Goal: Task Accomplishment & Management: Use online tool/utility

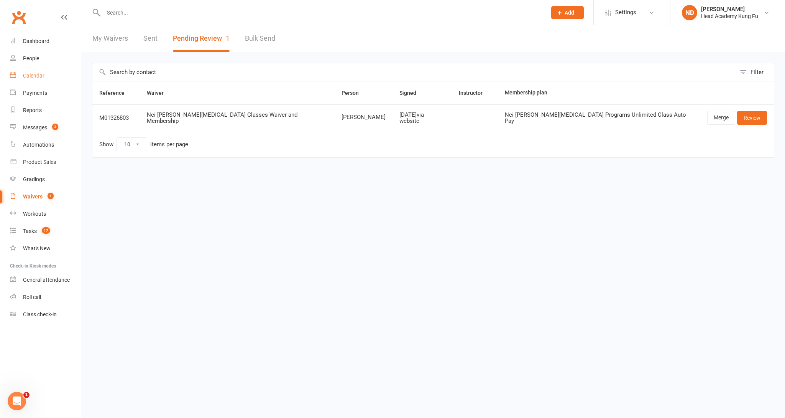
click at [31, 72] on div "Calendar" at bounding box center [33, 75] width 21 height 6
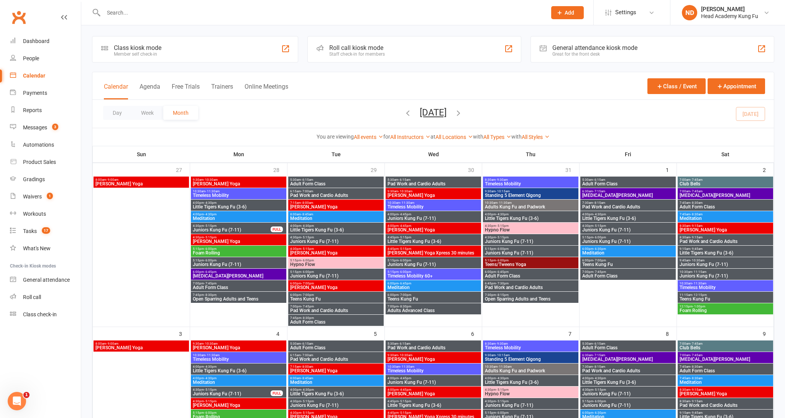
click at [403, 72] on div "Calendar Agenda Free Trials Trainers Online Meetings Class / Event Appointment …" at bounding box center [433, 109] width 683 height 74
click at [364, 77] on div "Calendar Agenda Free Trials Trainers Online Meetings Class / Event Appointment" at bounding box center [433, 86] width 682 height 28
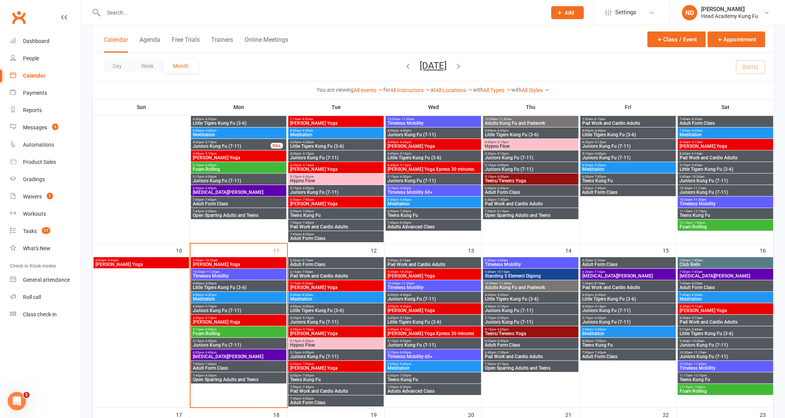
scroll to position [248, 0]
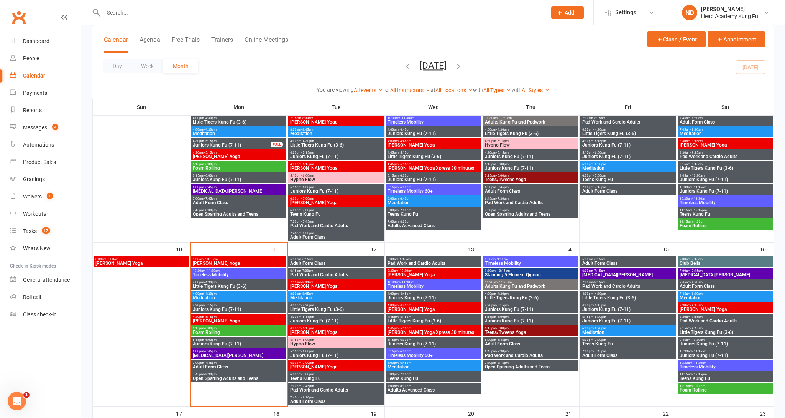
click at [218, 296] on span "Meditation" at bounding box center [238, 297] width 92 height 5
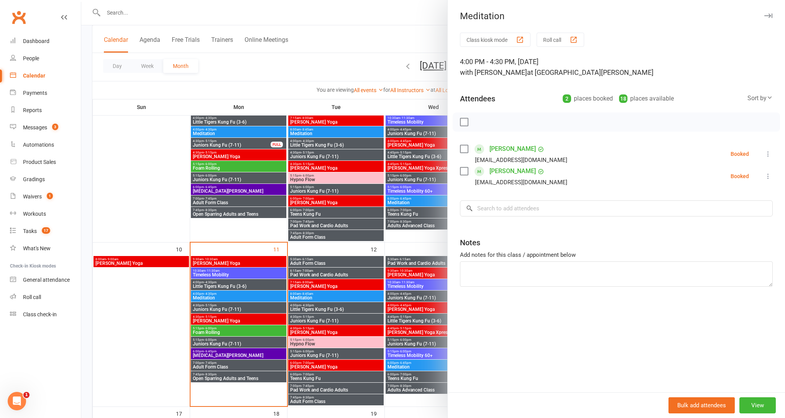
click at [767, 154] on icon at bounding box center [769, 154] width 8 height 8
click at [562, 42] on button "Roll call" at bounding box center [561, 40] width 48 height 14
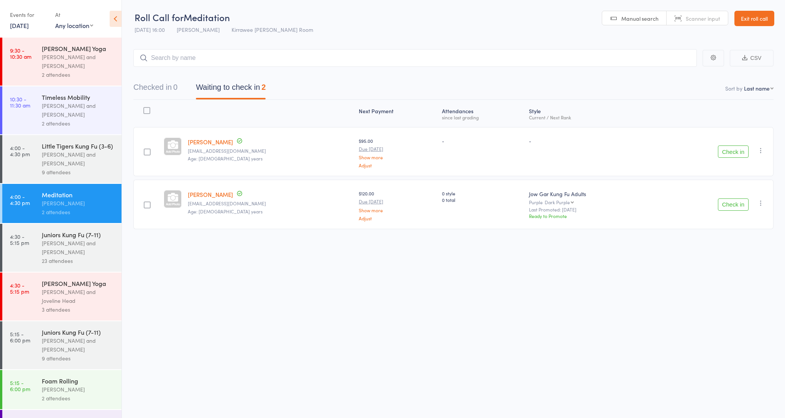
click at [735, 151] on button "Check in" at bounding box center [733, 151] width 31 height 12
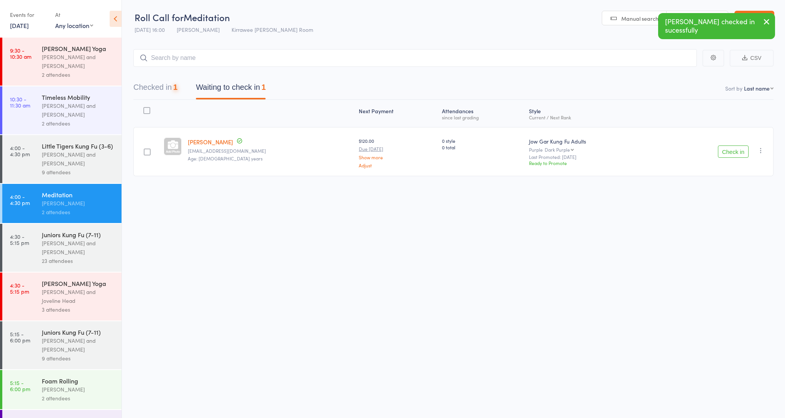
click at [735, 152] on button "Check in" at bounding box center [733, 151] width 31 height 12
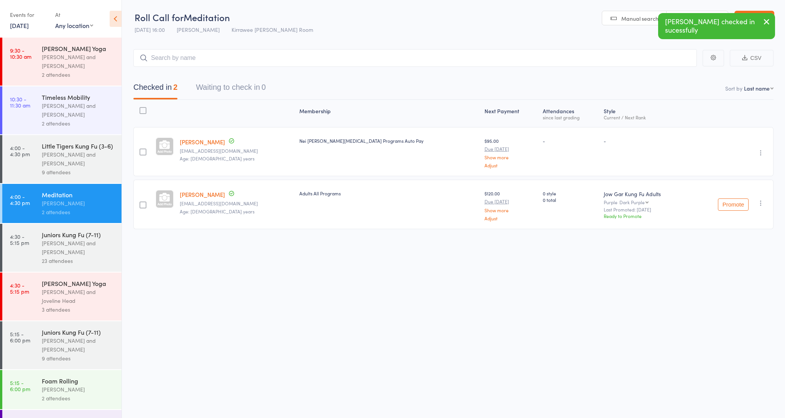
click at [47, 294] on div "[PERSON_NAME] and Joveline Head" at bounding box center [78, 296] width 73 height 18
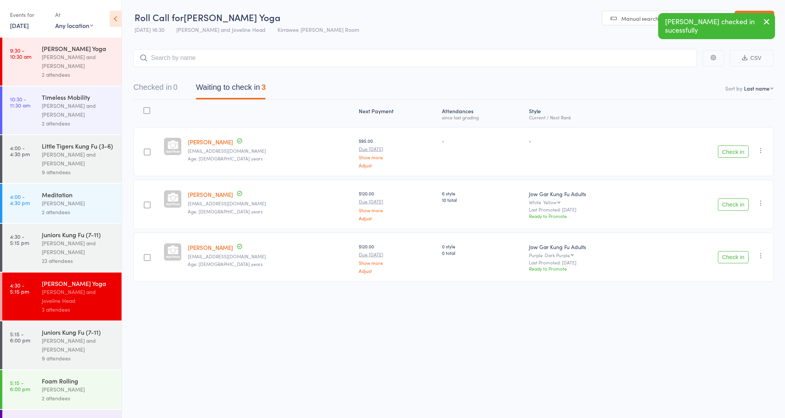
click at [736, 148] on button "Check in" at bounding box center [733, 151] width 31 height 12
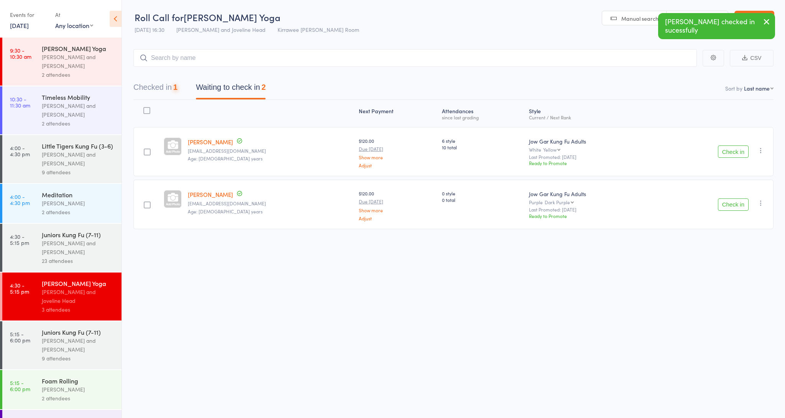
click at [732, 149] on button "Check in" at bounding box center [733, 151] width 31 height 12
click at [733, 153] on button "Check in" at bounding box center [733, 151] width 31 height 12
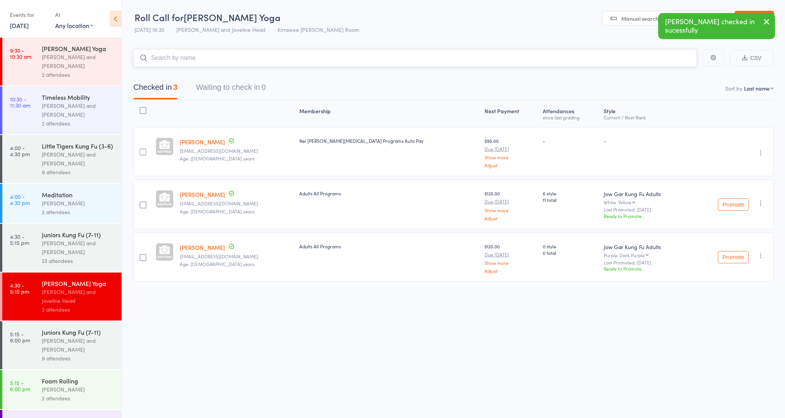
click at [207, 59] on input "search" at bounding box center [415, 58] width 564 height 18
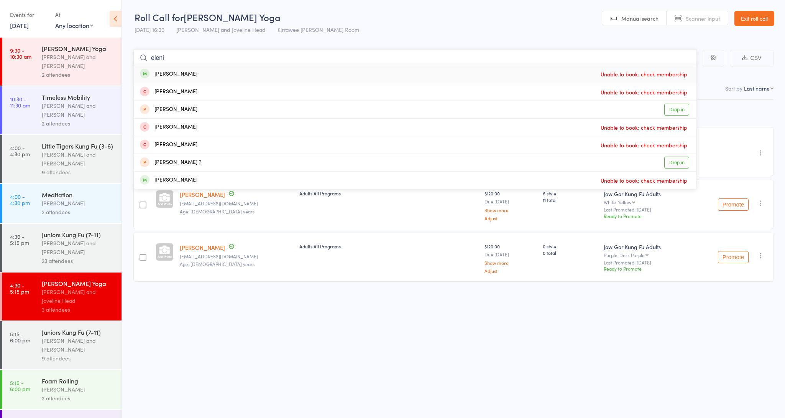
drag, startPoint x: 168, startPoint y: 58, endPoint x: 133, endPoint y: 58, distance: 34.5
click at [133, 58] on main "eleni [PERSON_NAME] Unable to book: check membership [PERSON_NAME] Unable to bo…" at bounding box center [453, 177] width 663 height 278
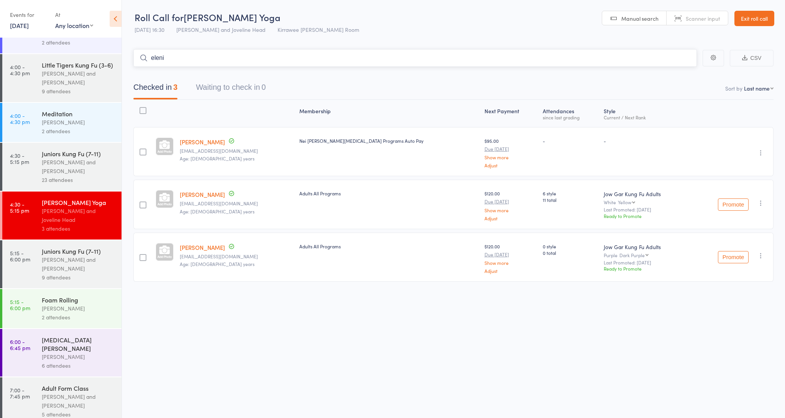
scroll to position [86, 0]
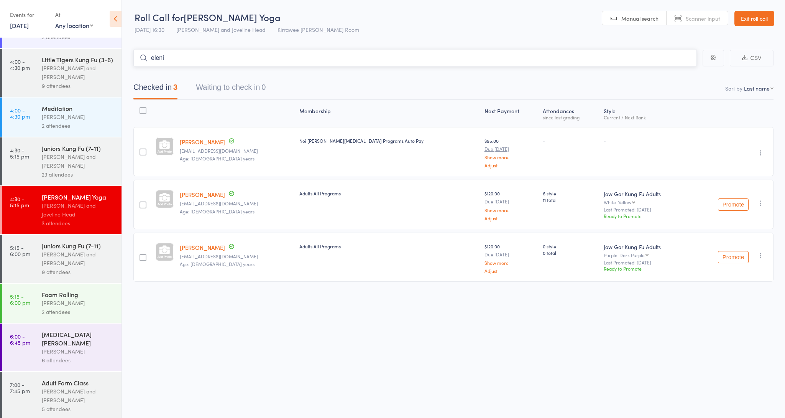
type input "eleni"
click at [57, 303] on div "[PERSON_NAME]" at bounding box center [78, 302] width 73 height 9
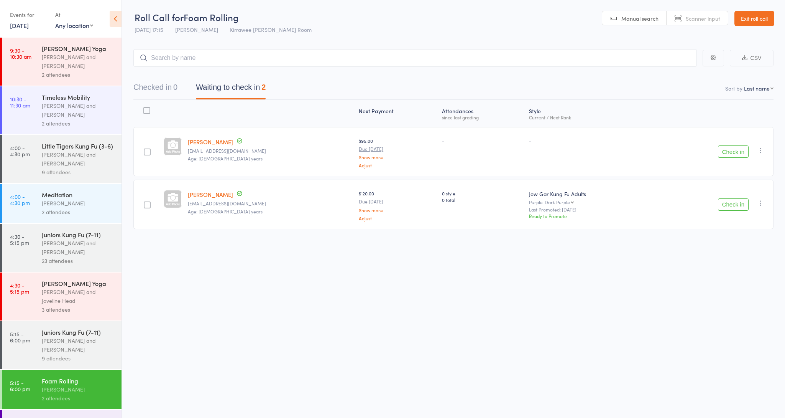
click at [737, 149] on button "Check in" at bounding box center [733, 151] width 31 height 12
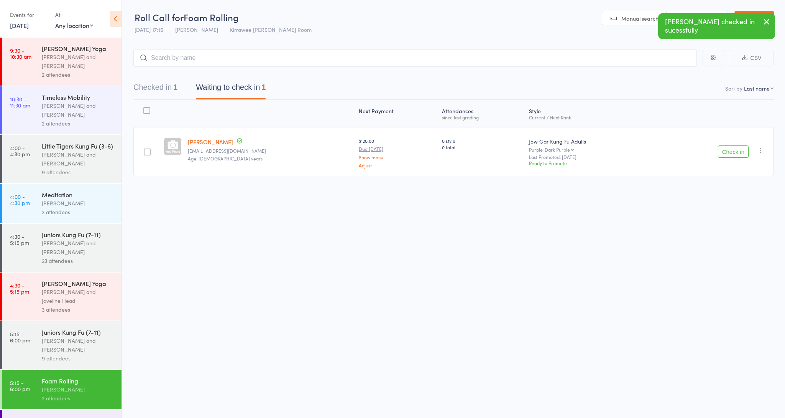
click at [738, 152] on button "Check in" at bounding box center [733, 151] width 31 height 12
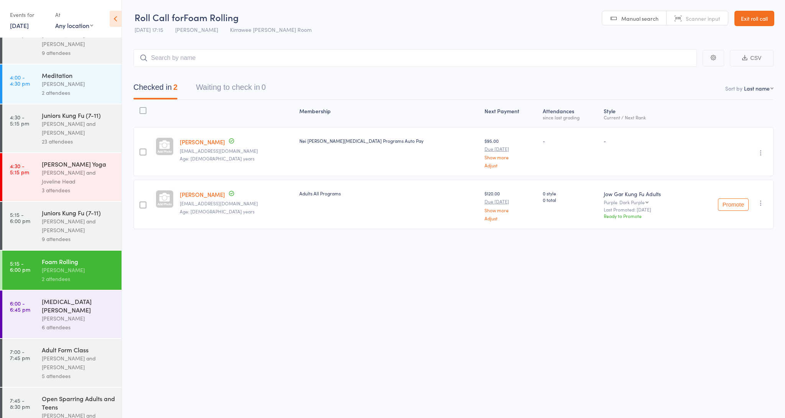
scroll to position [120, 0]
click at [59, 303] on div "[MEDICAL_DATA][PERSON_NAME]" at bounding box center [78, 304] width 73 height 17
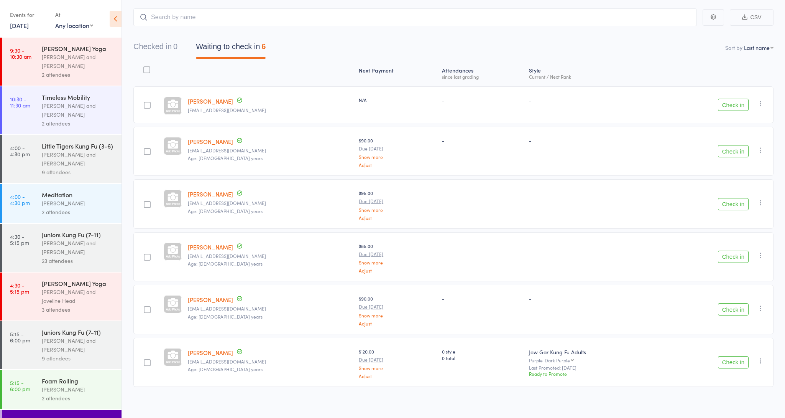
scroll to position [41, 0]
click at [734, 201] on button "Check in" at bounding box center [733, 203] width 31 height 12
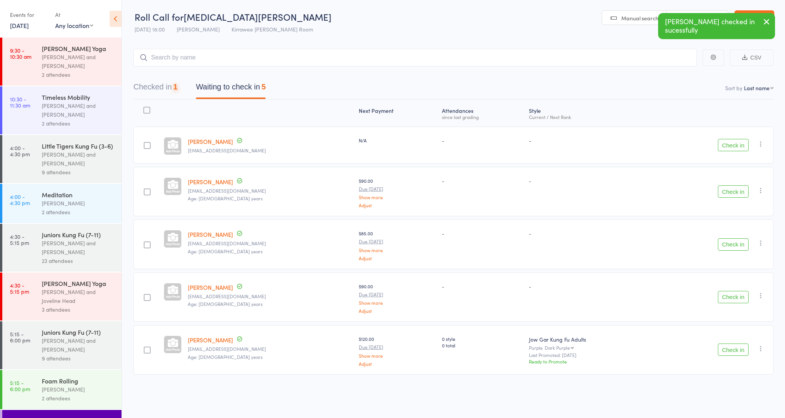
scroll to position [0, 0]
click at [732, 350] on button "Check in" at bounding box center [733, 349] width 31 height 12
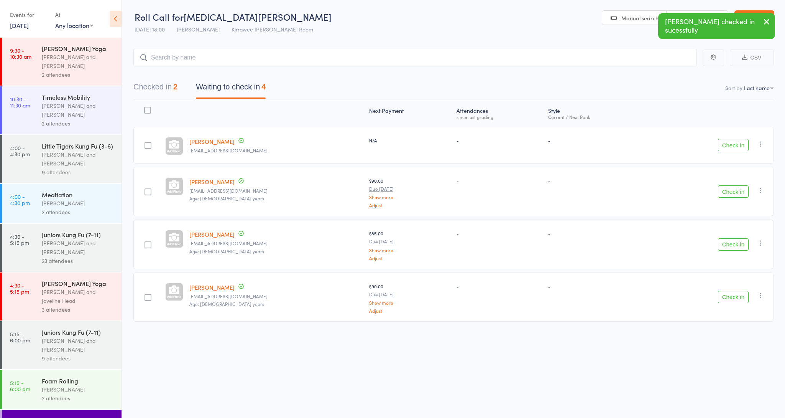
click at [736, 294] on button "Check in" at bounding box center [733, 297] width 31 height 12
click at [730, 243] on button "Check in" at bounding box center [733, 244] width 31 height 12
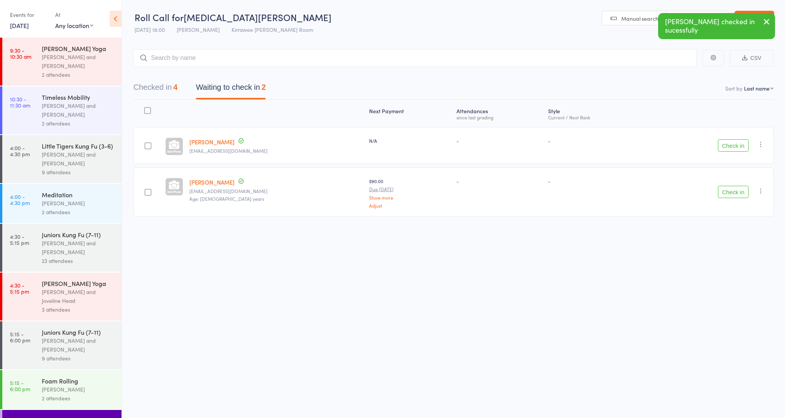
click at [728, 194] on button "Check in" at bounding box center [733, 192] width 31 height 12
click at [215, 55] on input "search" at bounding box center [415, 58] width 564 height 18
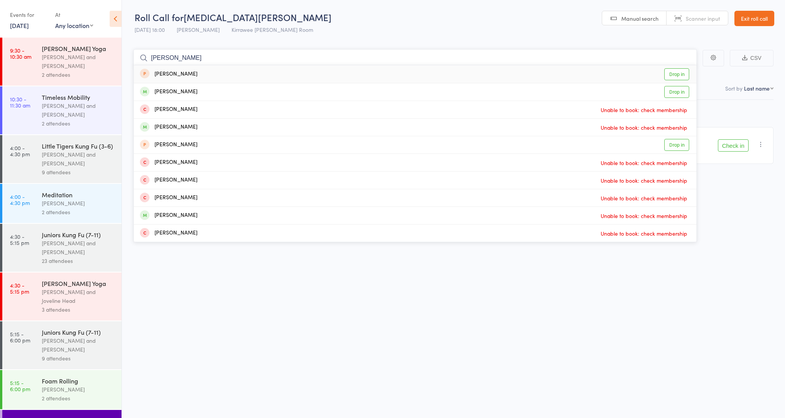
type input "[PERSON_NAME]"
drag, startPoint x: 215, startPoint y: 55, endPoint x: 173, endPoint y: 94, distance: 57.0
click at [173, 94] on div "[PERSON_NAME]" at bounding box center [169, 91] width 58 height 9
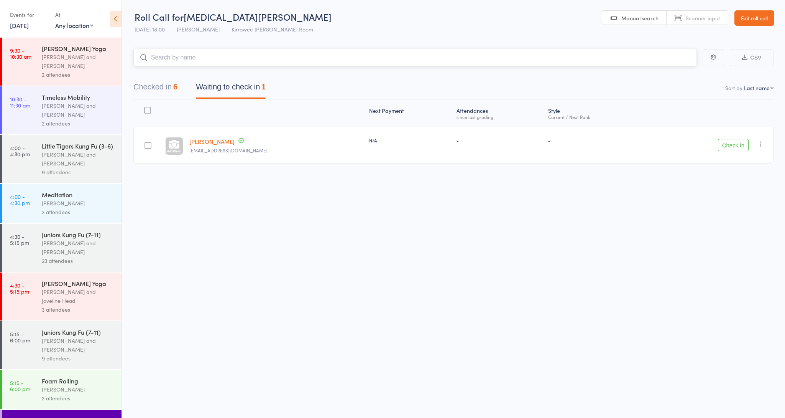
click at [208, 64] on input "search" at bounding box center [415, 58] width 564 height 18
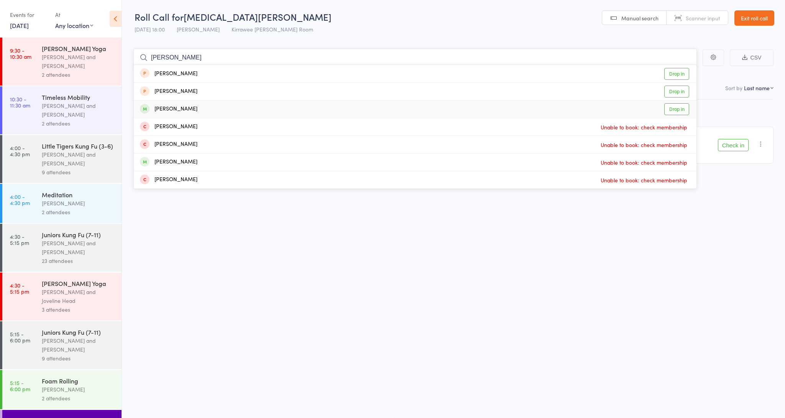
type input "[PERSON_NAME]"
click at [676, 105] on link "Drop in" at bounding box center [677, 109] width 25 height 12
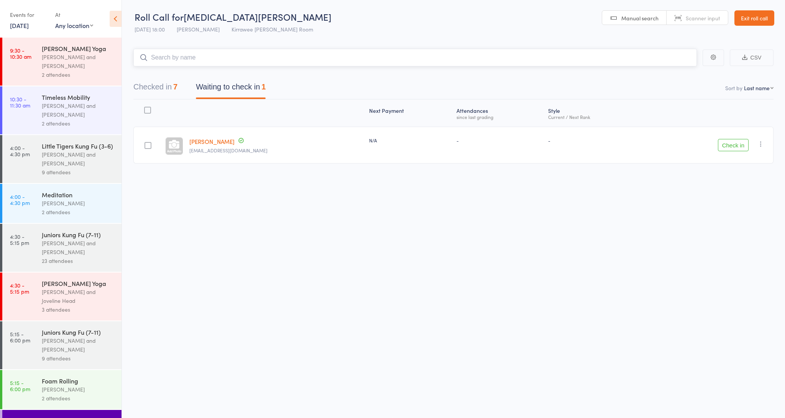
click at [195, 55] on input "search" at bounding box center [415, 58] width 564 height 18
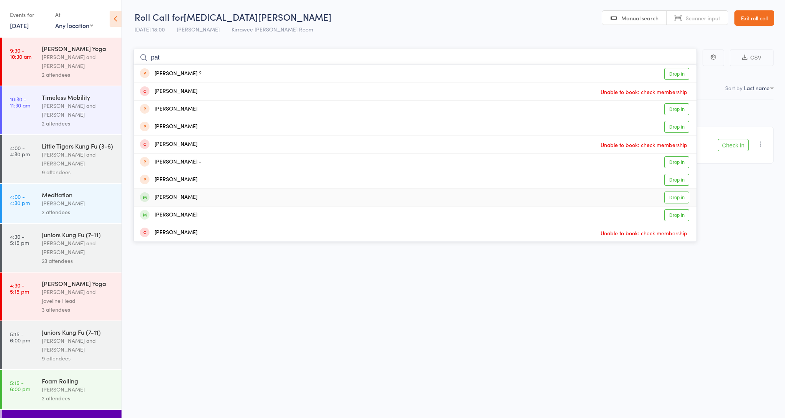
type input "pat"
click at [181, 199] on div "[PERSON_NAME]" at bounding box center [169, 197] width 58 height 9
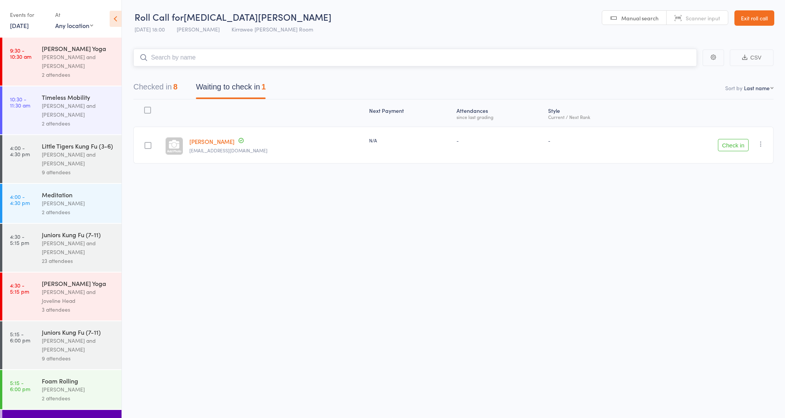
click at [233, 60] on input "search" at bounding box center [415, 58] width 564 height 18
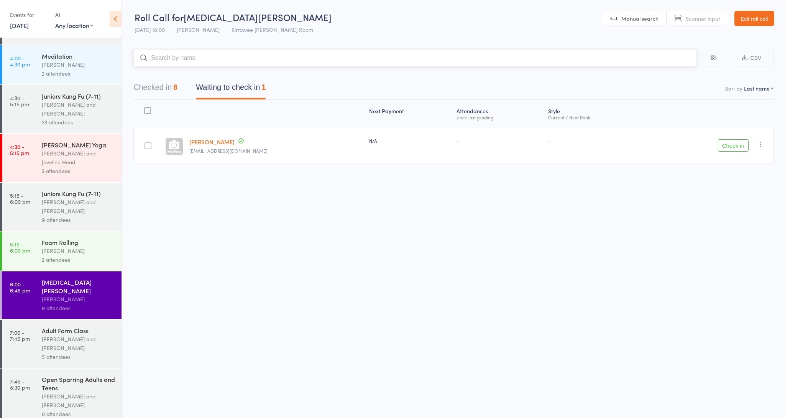
scroll to position [138, 0]
click at [234, 87] on button "Waiting to check in 1" at bounding box center [231, 89] width 70 height 20
click at [148, 93] on button "Checked in 8" at bounding box center [155, 89] width 44 height 20
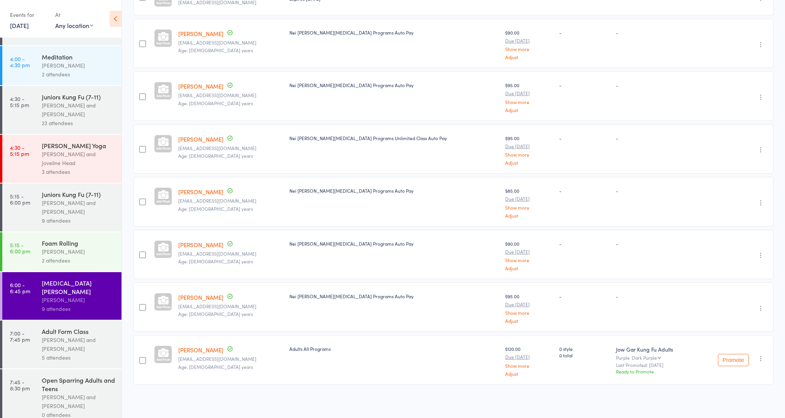
scroll to position [148, 0]
click at [61, 338] on div "[PERSON_NAME] and [PERSON_NAME]" at bounding box center [78, 344] width 73 height 18
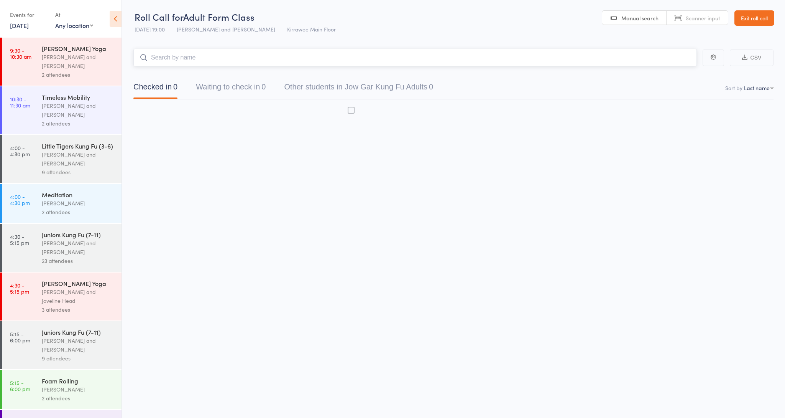
scroll to position [0, 0]
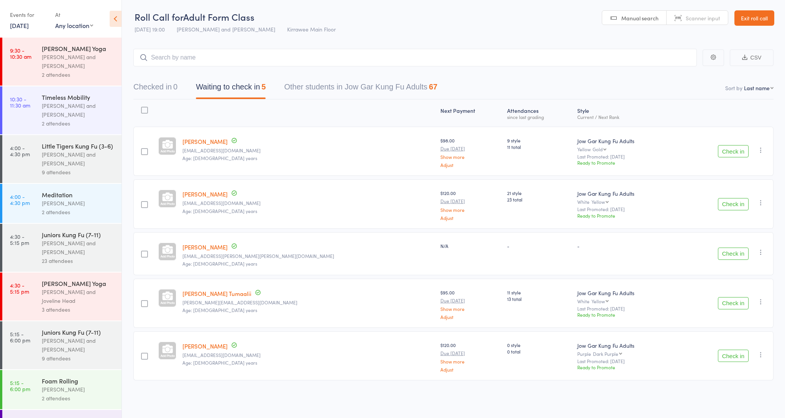
click at [733, 153] on button "Check in" at bounding box center [733, 151] width 31 height 12
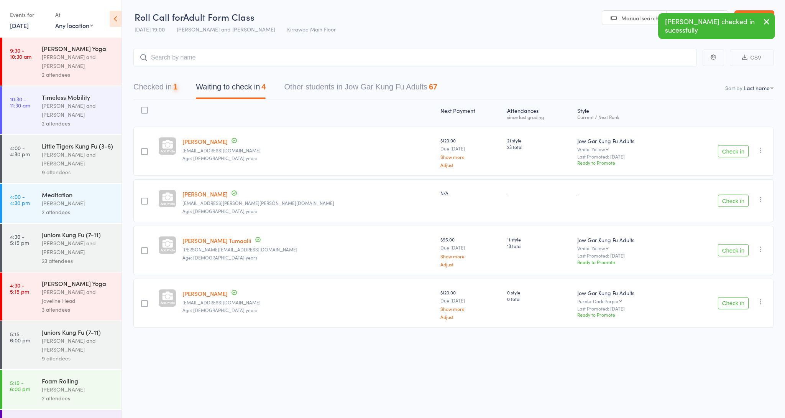
click at [731, 149] on button "Check in" at bounding box center [733, 151] width 31 height 12
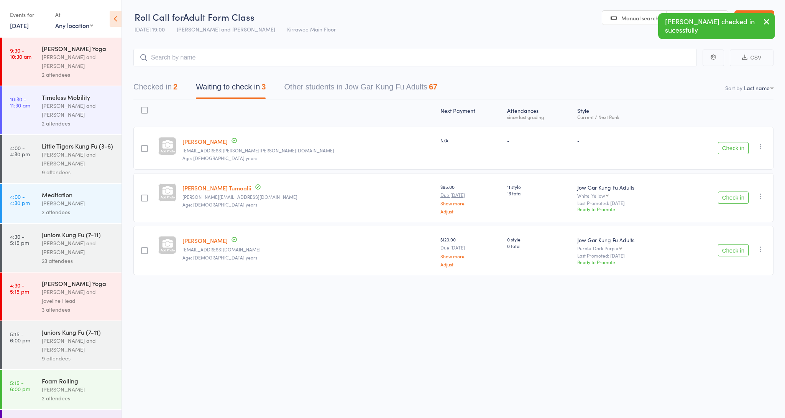
click at [734, 197] on button "Check in" at bounding box center [733, 197] width 31 height 12
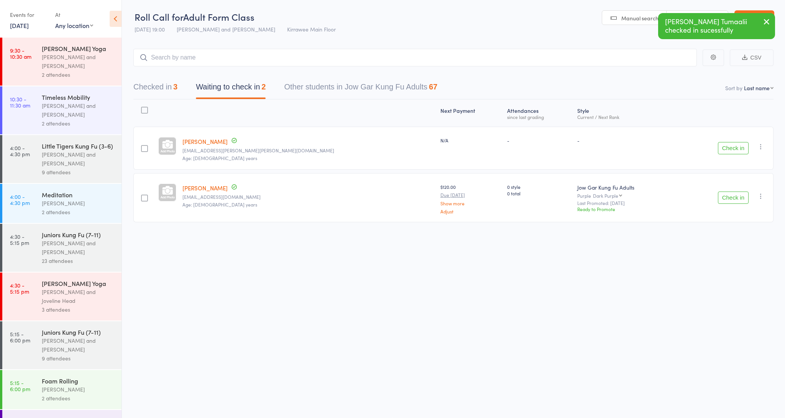
click at [732, 196] on button "Check in" at bounding box center [733, 197] width 31 height 12
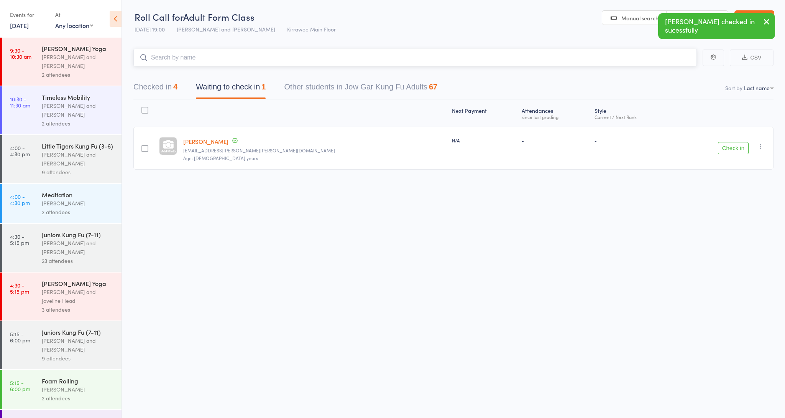
click at [182, 58] on input "search" at bounding box center [415, 58] width 564 height 18
click at [191, 58] on input "search" at bounding box center [415, 58] width 564 height 18
type input "a"
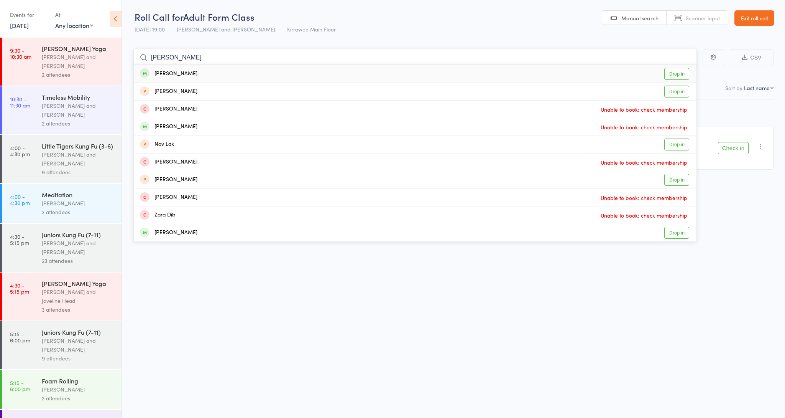
type input "[PERSON_NAME]"
click at [202, 71] on div "[PERSON_NAME] Drop in" at bounding box center [415, 74] width 563 height 18
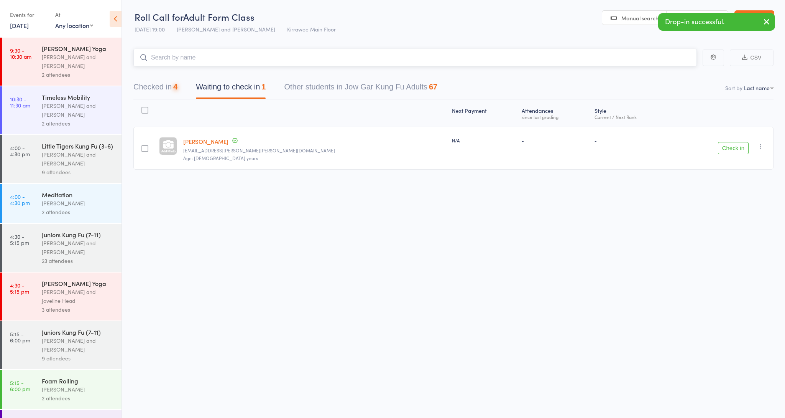
click at [187, 54] on input "search" at bounding box center [415, 58] width 564 height 18
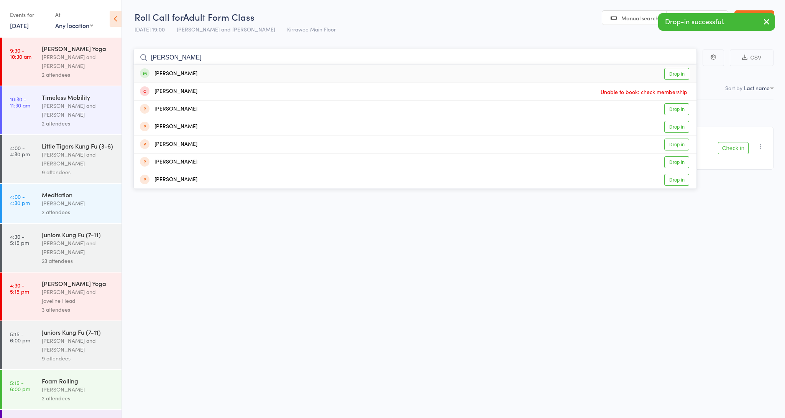
type input "[PERSON_NAME]"
drag, startPoint x: 154, startPoint y: 70, endPoint x: 189, endPoint y: 69, distance: 34.9
click at [189, 69] on div "[PERSON_NAME]" at bounding box center [169, 73] width 58 height 9
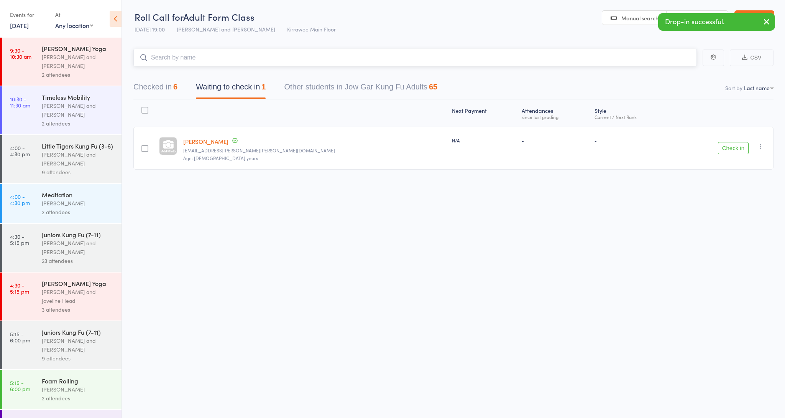
click at [182, 54] on input "search" at bounding box center [415, 58] width 564 height 18
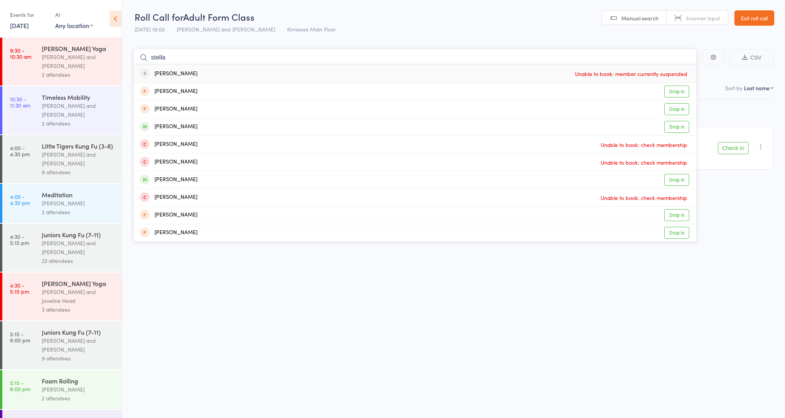
type input "[PERSON_NAME]"
drag, startPoint x: 146, startPoint y: 65, endPoint x: 186, endPoint y: 126, distance: 72.6
click at [186, 126] on div "[PERSON_NAME]" at bounding box center [169, 126] width 58 height 9
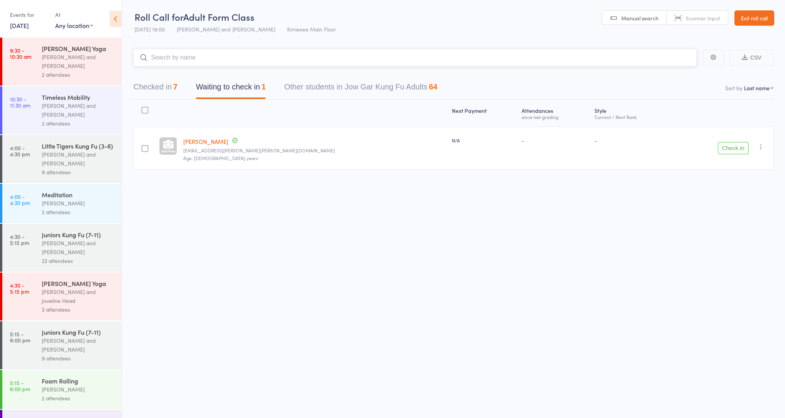
click at [183, 60] on input "search" at bounding box center [415, 58] width 564 height 18
click at [158, 86] on button "Checked in 7" at bounding box center [155, 89] width 44 height 20
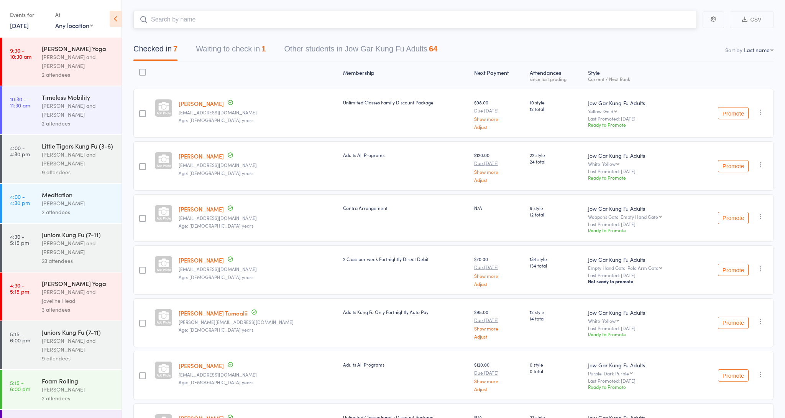
scroll to position [38, 0]
click at [184, 28] on main "CSV Checked in 7 Waiting to check in 1 Other students in Jow Gar Kung Fu Adults…" at bounding box center [453, 243] width 663 height 486
click at [187, 24] on input "search" at bounding box center [415, 21] width 564 height 18
click at [199, 18] on input "search" at bounding box center [415, 21] width 564 height 18
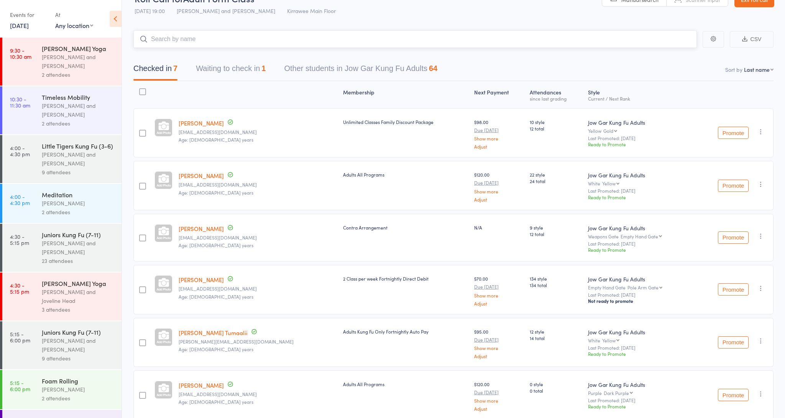
scroll to position [18, 0]
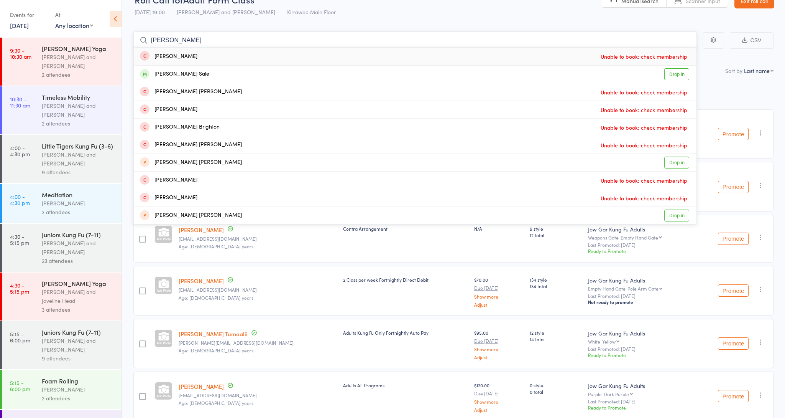
type input "[PERSON_NAME]"
drag, startPoint x: 199, startPoint y: 18, endPoint x: 187, endPoint y: 73, distance: 56.5
click at [187, 73] on div "[PERSON_NAME] Sale Drop in" at bounding box center [415, 74] width 563 height 17
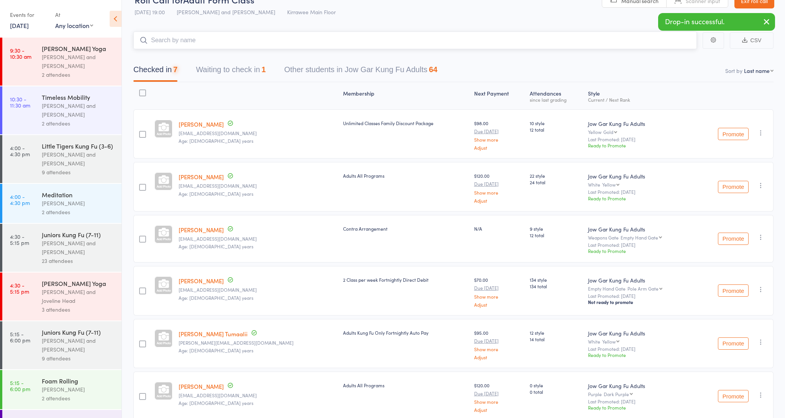
click at [179, 41] on input "search" at bounding box center [415, 40] width 564 height 18
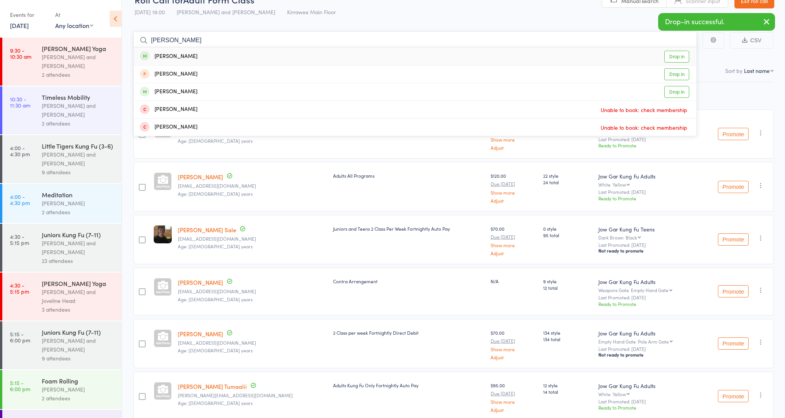
type input "[PERSON_NAME]"
click at [198, 55] on div "[PERSON_NAME] Drop in" at bounding box center [415, 57] width 563 height 18
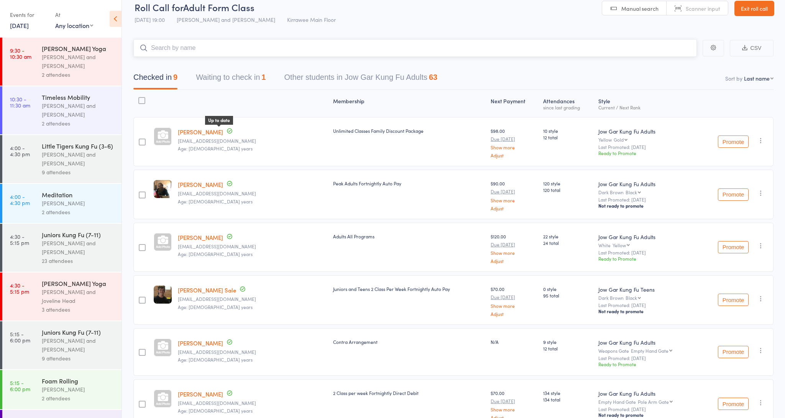
scroll to position [0, 0]
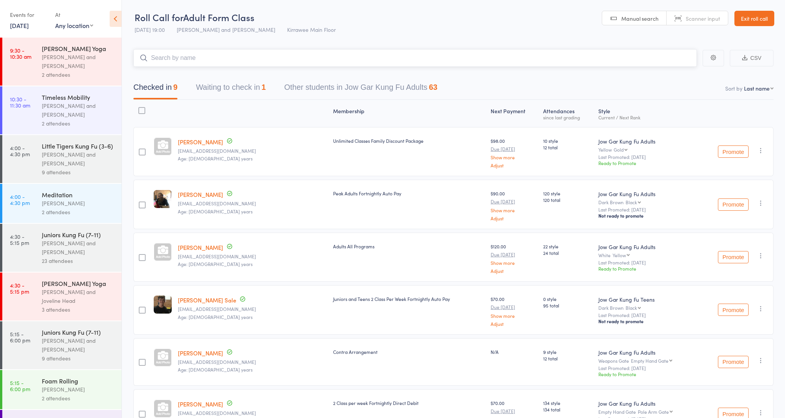
click at [192, 55] on input "search" at bounding box center [415, 58] width 564 height 18
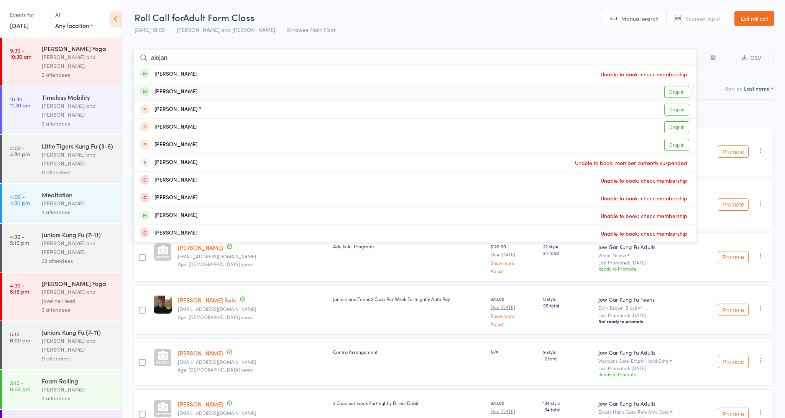
type input "alejan"
click at [197, 92] on div "[PERSON_NAME]" at bounding box center [169, 91] width 58 height 9
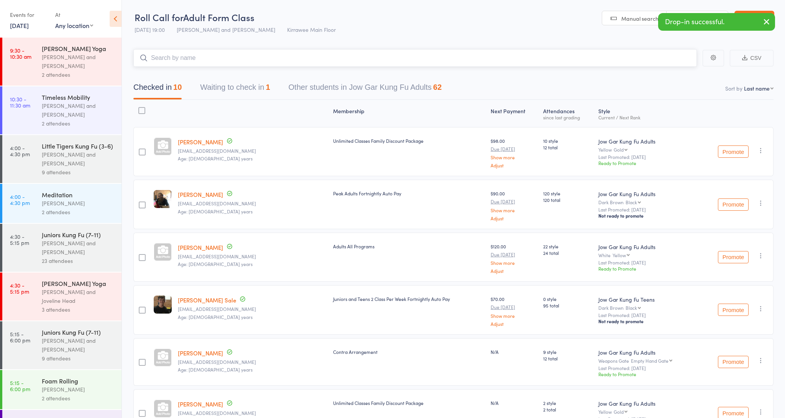
click at [215, 61] on input "search" at bounding box center [415, 58] width 564 height 18
click at [180, 62] on input "search" at bounding box center [415, 58] width 564 height 18
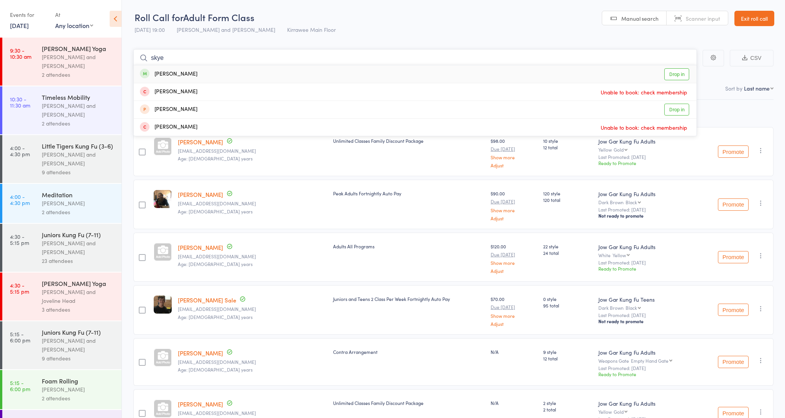
type input "skye"
click at [189, 71] on div "[PERSON_NAME] Drop in" at bounding box center [415, 74] width 563 height 18
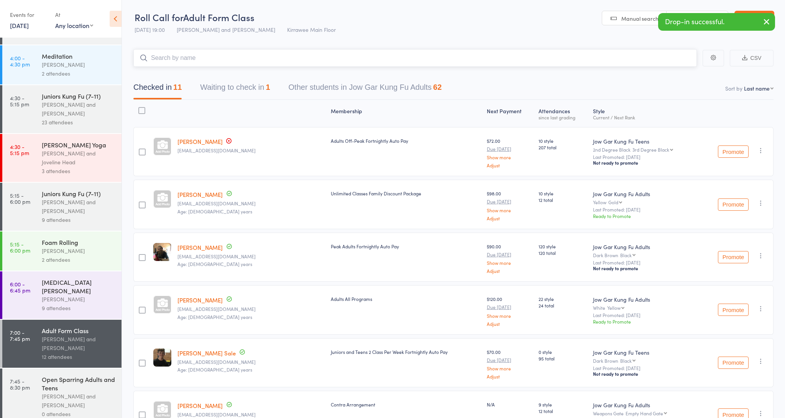
scroll to position [138, 0]
click at [71, 392] on div "[PERSON_NAME] and [PERSON_NAME]" at bounding box center [78, 401] width 73 height 18
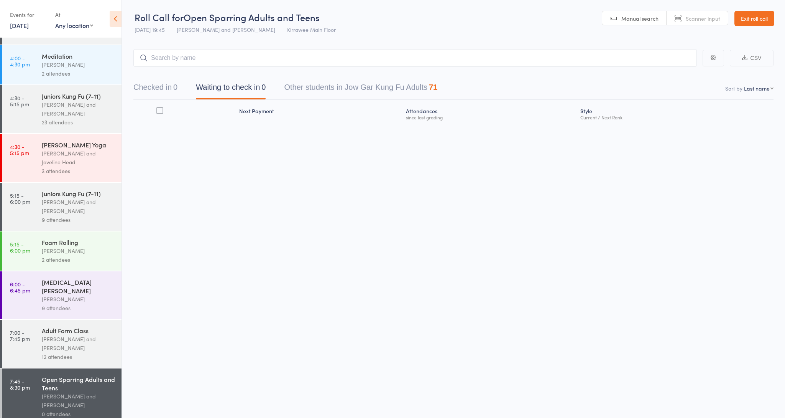
scroll to position [138, 0]
click at [187, 57] on input "search" at bounding box center [415, 58] width 564 height 18
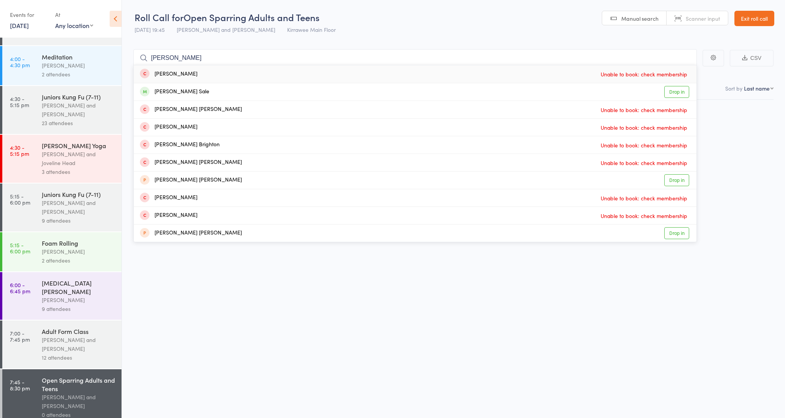
type input "[PERSON_NAME]"
drag, startPoint x: 174, startPoint y: 72, endPoint x: 176, endPoint y: 91, distance: 19.4
click at [176, 91] on div "[PERSON_NAME] Sale" at bounding box center [174, 91] width 69 height 9
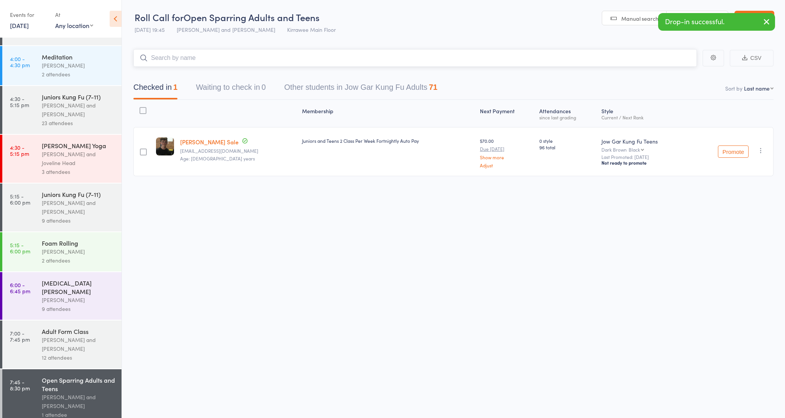
click at [177, 61] on input "search" at bounding box center [415, 58] width 564 height 18
click at [209, 54] on input "search" at bounding box center [415, 58] width 564 height 18
click at [204, 59] on input "search" at bounding box center [415, 58] width 564 height 18
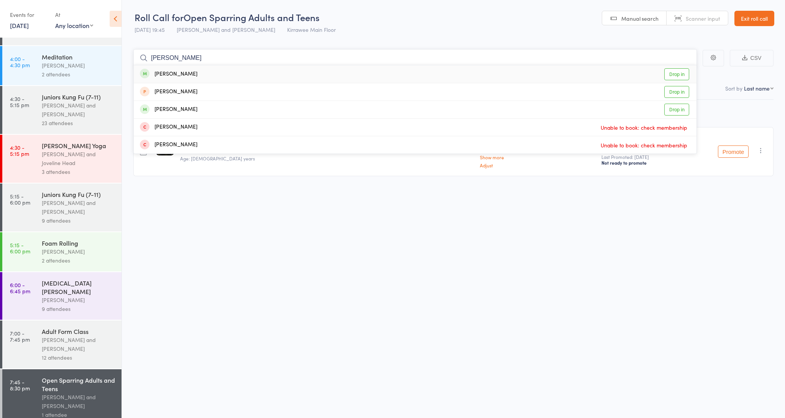
type input "[PERSON_NAME]"
click at [184, 75] on div "[PERSON_NAME]" at bounding box center [169, 74] width 58 height 9
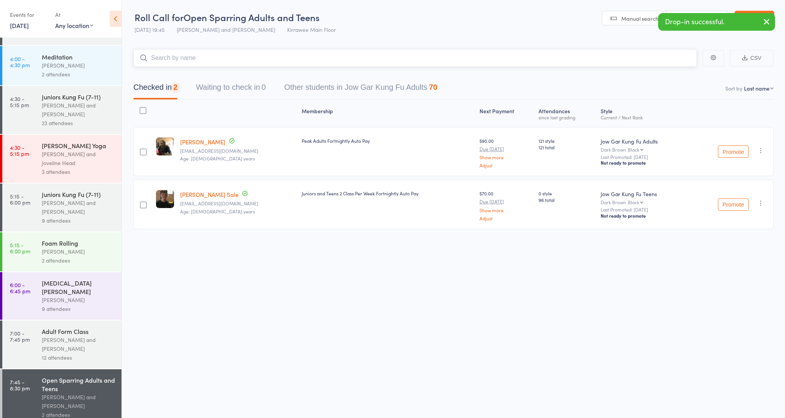
click at [207, 57] on input "search" at bounding box center [415, 58] width 564 height 18
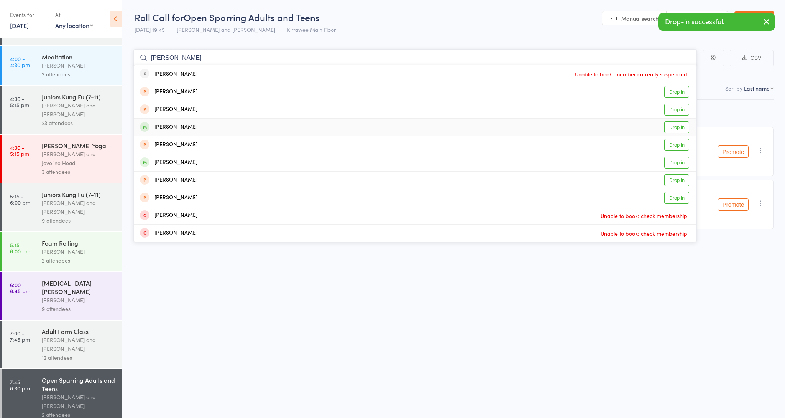
type input "[PERSON_NAME]"
click at [193, 127] on div "[PERSON_NAME] Drop in" at bounding box center [415, 126] width 563 height 17
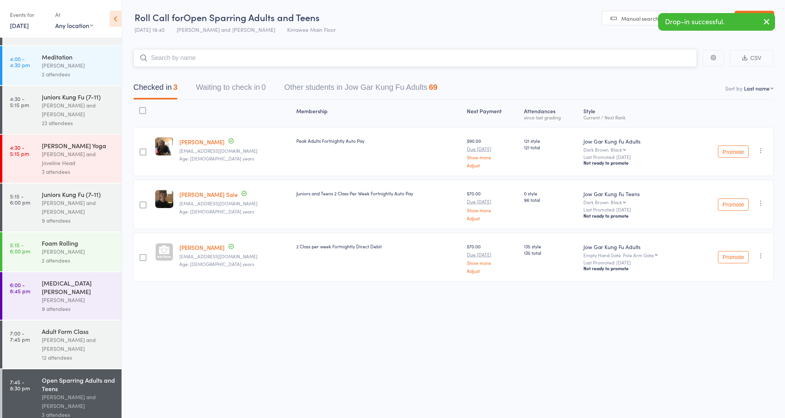
click at [189, 57] on input "search" at bounding box center [415, 58] width 564 height 18
click at [205, 59] on input "search" at bounding box center [415, 58] width 564 height 18
click at [223, 56] on input "search" at bounding box center [415, 58] width 564 height 18
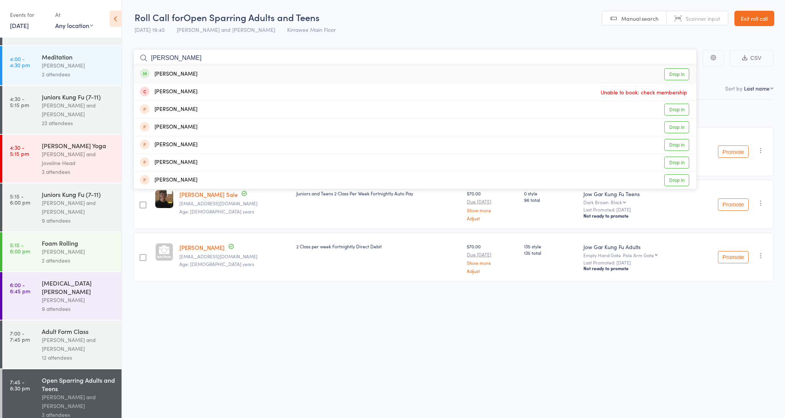
type input "[PERSON_NAME]"
drag, startPoint x: 199, startPoint y: 56, endPoint x: 192, endPoint y: 74, distance: 19.3
click at [192, 74] on div "[PERSON_NAME] Drop in" at bounding box center [415, 74] width 563 height 18
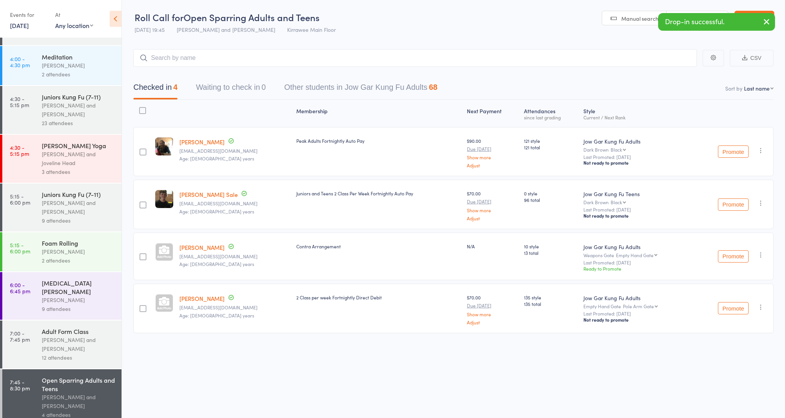
click at [22, 24] on link "[DATE]" at bounding box center [19, 25] width 19 height 8
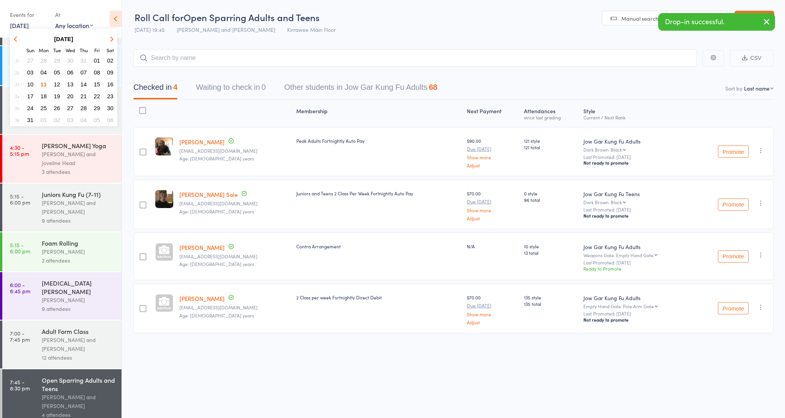
drag, startPoint x: 560, startPoint y: 76, endPoint x: 564, endPoint y: 76, distance: 3.9
click at [562, 76] on div "Checked in 4 Waiting to check in 0 Other students in Jow Gar Kung Fu Adults 68" at bounding box center [453, 83] width 640 height 33
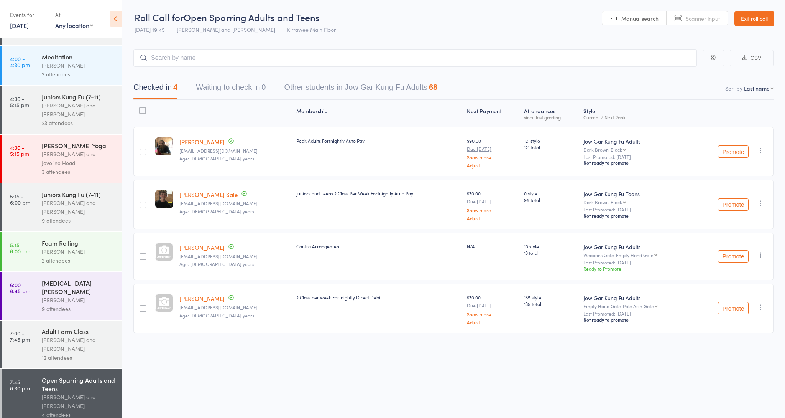
click at [29, 27] on link "[DATE]" at bounding box center [19, 25] width 19 height 8
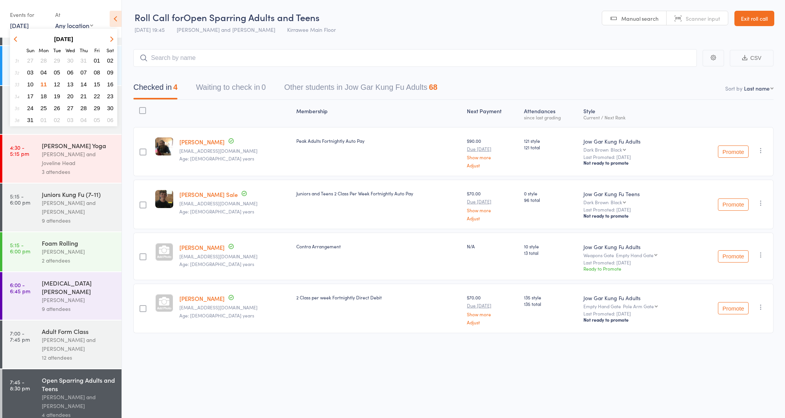
click at [109, 85] on span "16" at bounding box center [110, 84] width 7 height 7
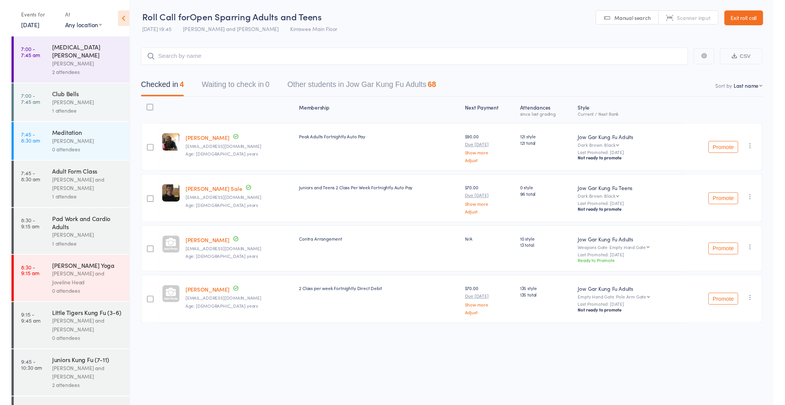
scroll to position [0, 0]
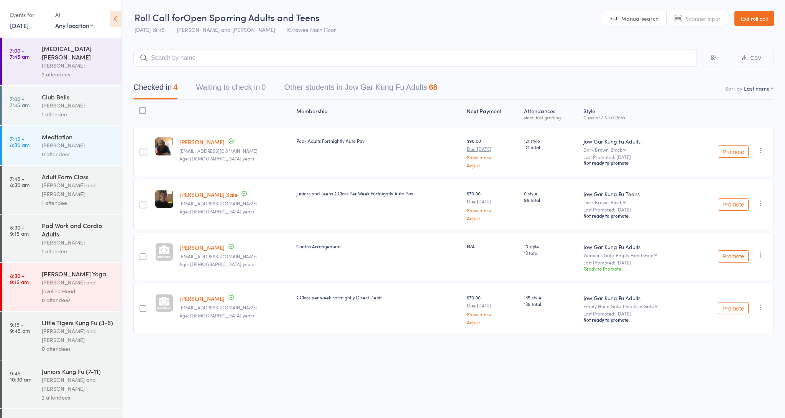
click at [73, 92] on div "Club Bells" at bounding box center [78, 96] width 73 height 8
